Goal: Information Seeking & Learning: Understand process/instructions

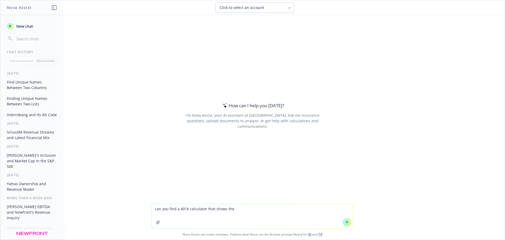
click at [259, 213] on textarea "can you find a 401k calculator that shows the" at bounding box center [252, 216] width 201 height 25
type textarea "can you find a 401k calculator that estimates 401k balances at time of retireme…"
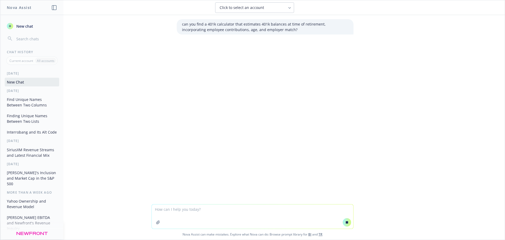
click at [34, 102] on button "Find Unique Names Between Two Columns" at bounding box center [32, 102] width 54 height 14
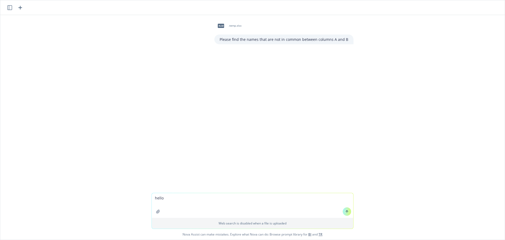
type textarea "hello?"
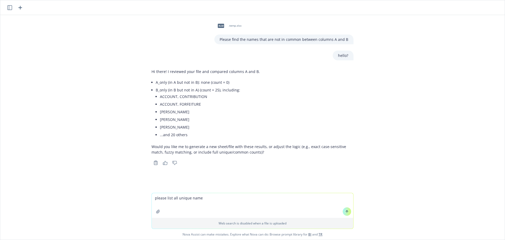
type textarea "please list all unique names"
click at [8, 9] on icon "button" at bounding box center [9, 7] width 5 height 5
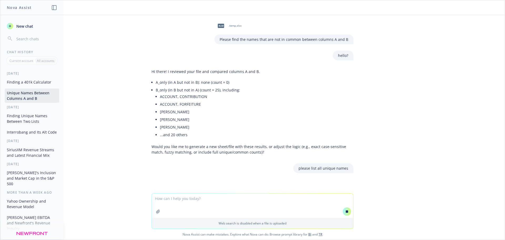
click at [37, 80] on button "Finding a 401k Calculator" at bounding box center [32, 82] width 54 height 9
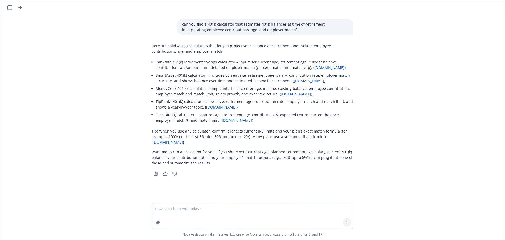
click at [179, 213] on textarea at bounding box center [252, 216] width 201 height 25
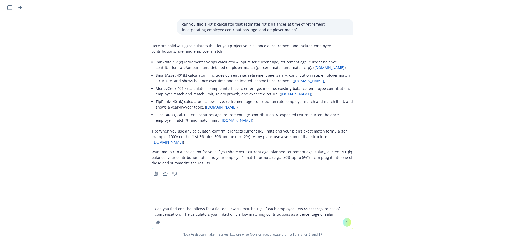
type textarea "Can you find one that allows for a flat-dollar 401k match? E.g. if each employe…"
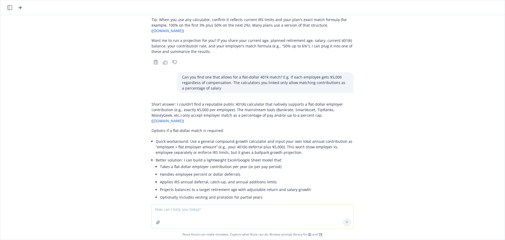
scroll to position [138, 0]
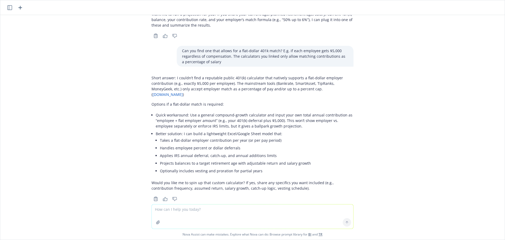
click at [234, 216] on textarea at bounding box center [252, 216] width 201 height 24
type textarea "Yes, please spin up that calculator."
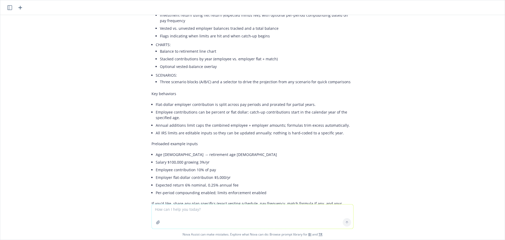
scroll to position [541, 0]
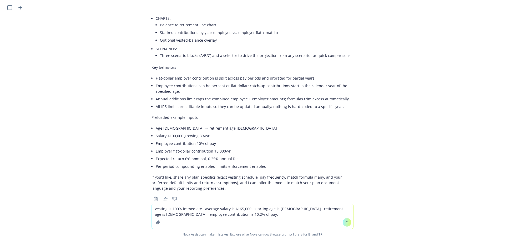
type textarea "vesting is 100% immediate. average salary is $165,000. starting age is [DEMOGRA…"
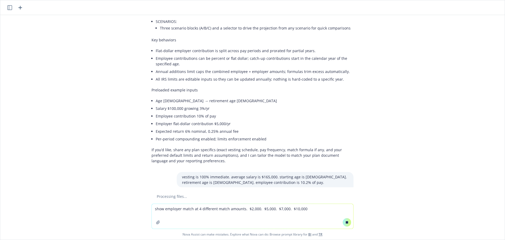
scroll to position [554, 0]
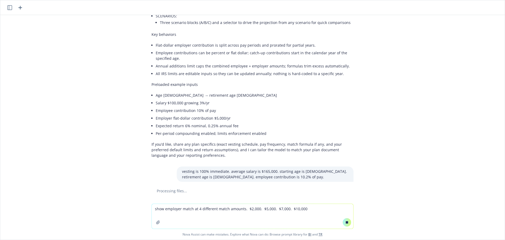
type textarea "show employer match at 4 different match amounts. $2,000. $5,000. $7,000. $10,0…"
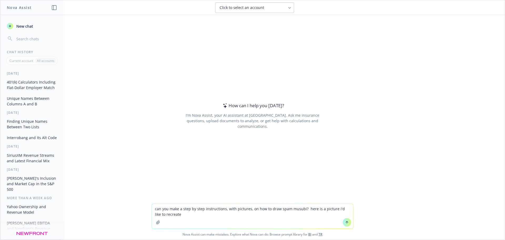
type textarea "can you make a step by step instructions, with pictures, on how to draw spam mu…"
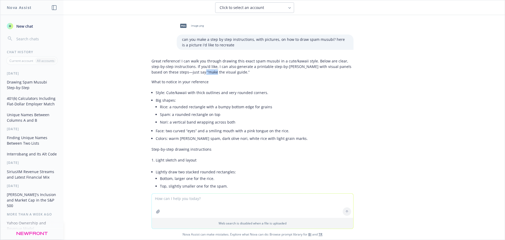
drag, startPoint x: 178, startPoint y: 72, endPoint x: 189, endPoint y: 72, distance: 11.3
click at [189, 72] on p "Great reference! I can walk you through drawing this exact spam musubi in a cut…" at bounding box center [253, 66] width 202 height 17
drag, startPoint x: 175, startPoint y: 72, endPoint x: 212, endPoint y: 71, distance: 36.8
click at [212, 71] on p "Great reference! I can walk you through drawing this exact spam musubi in a cut…" at bounding box center [253, 66] width 202 height 17
copy p "make the visual guide"
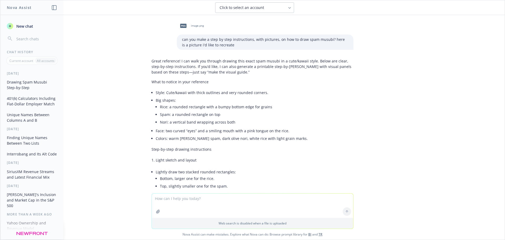
click at [189, 203] on textarea at bounding box center [252, 205] width 201 height 24
paste textarea "make the visual guide"
type textarea "make the visual guide"
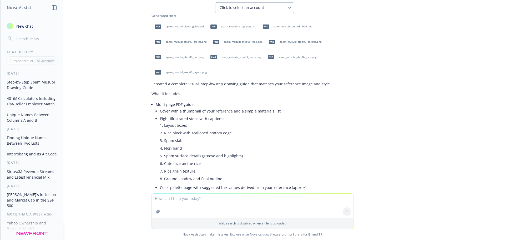
scroll to position [401, 0]
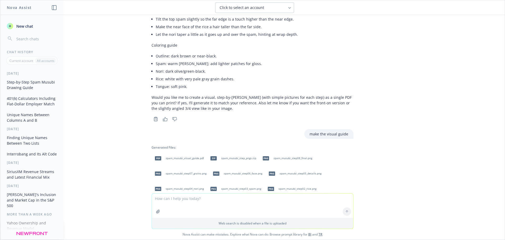
click at [174, 158] on span "spam_musubi_visual_guide.pdf" at bounding box center [185, 157] width 38 height 3
click at [233, 159] on span "spam_musubi_step_pngs.zip" at bounding box center [238, 157] width 35 height 3
click at [277, 157] on span "spam_musubi_step08_final.png" at bounding box center [293, 157] width 39 height 3
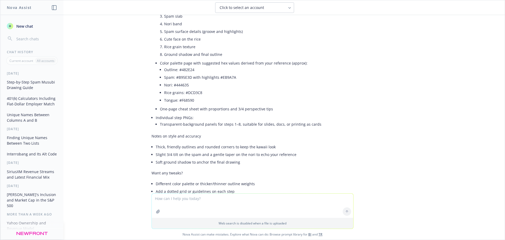
scroll to position [690, 0]
